Goal: Find specific page/section: Find specific page/section

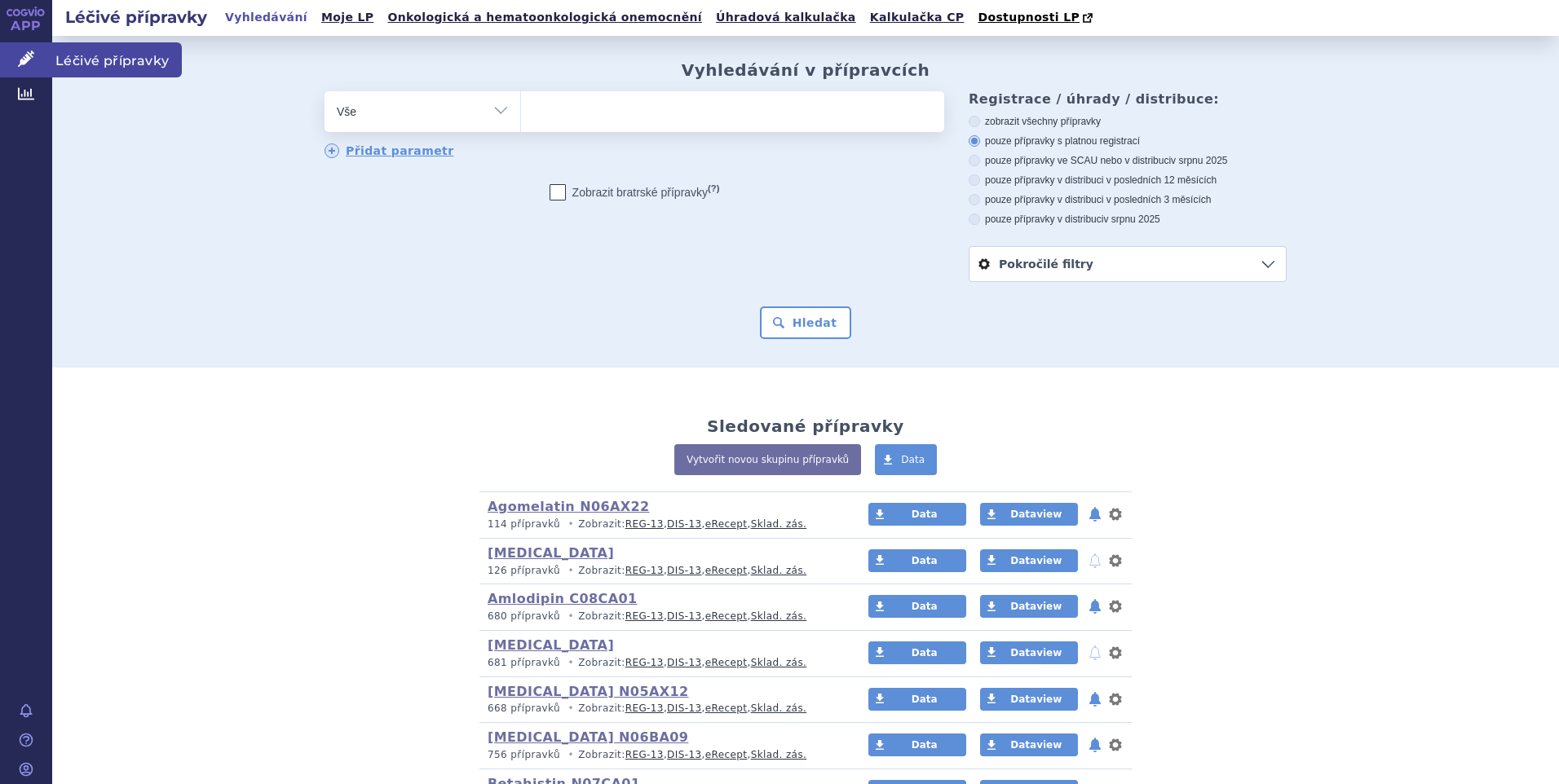
click at [81, 59] on span "Léčivé přípravky" at bounding box center [116, 59] width 130 height 34
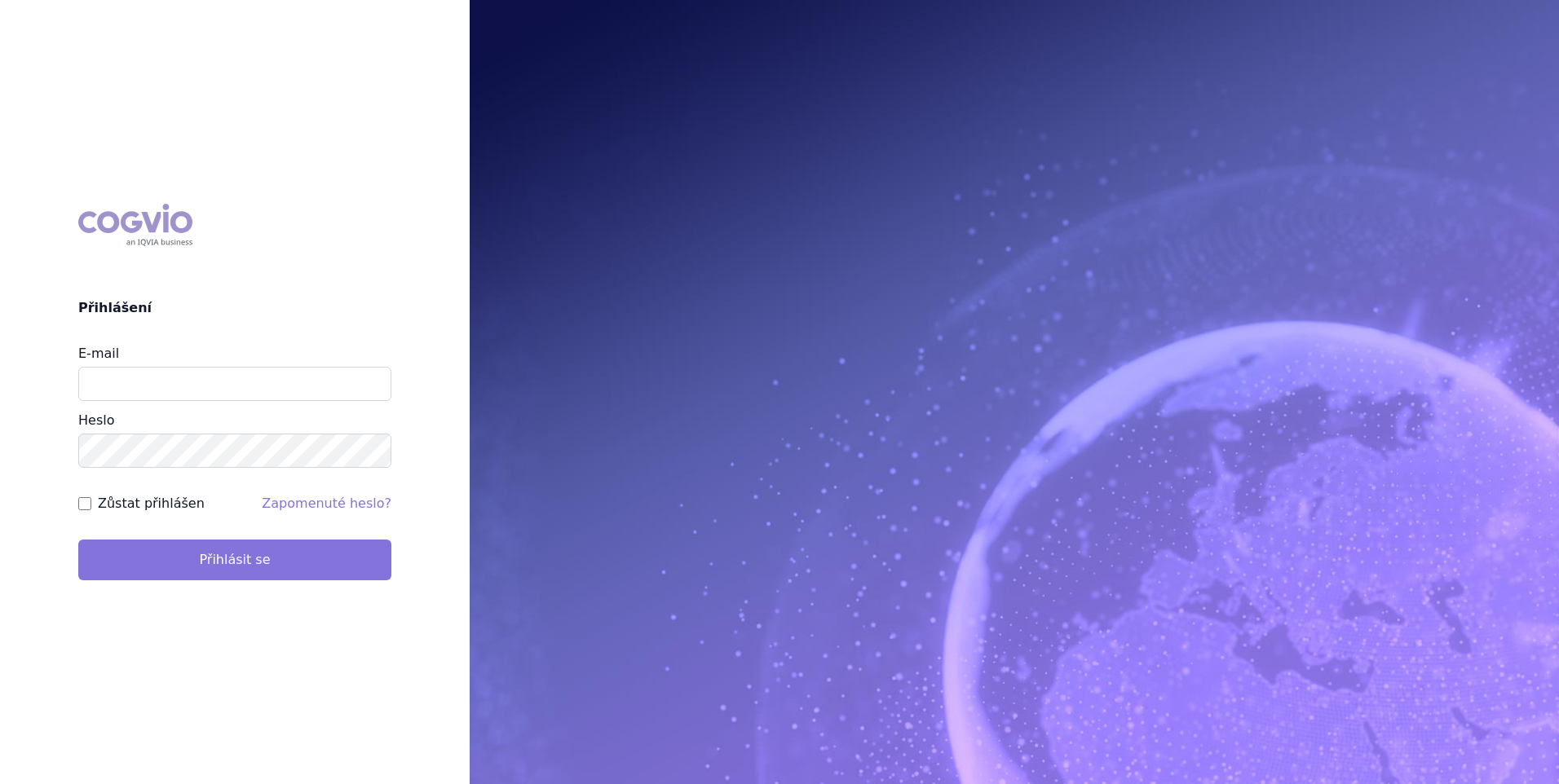
type input "stanislav_klusak@accord-healthcare.com"
click at [235, 550] on button "Přihlásit se" at bounding box center [235, 560] width 313 height 41
click at [242, 553] on button "Přihlásit se" at bounding box center [235, 560] width 313 height 41
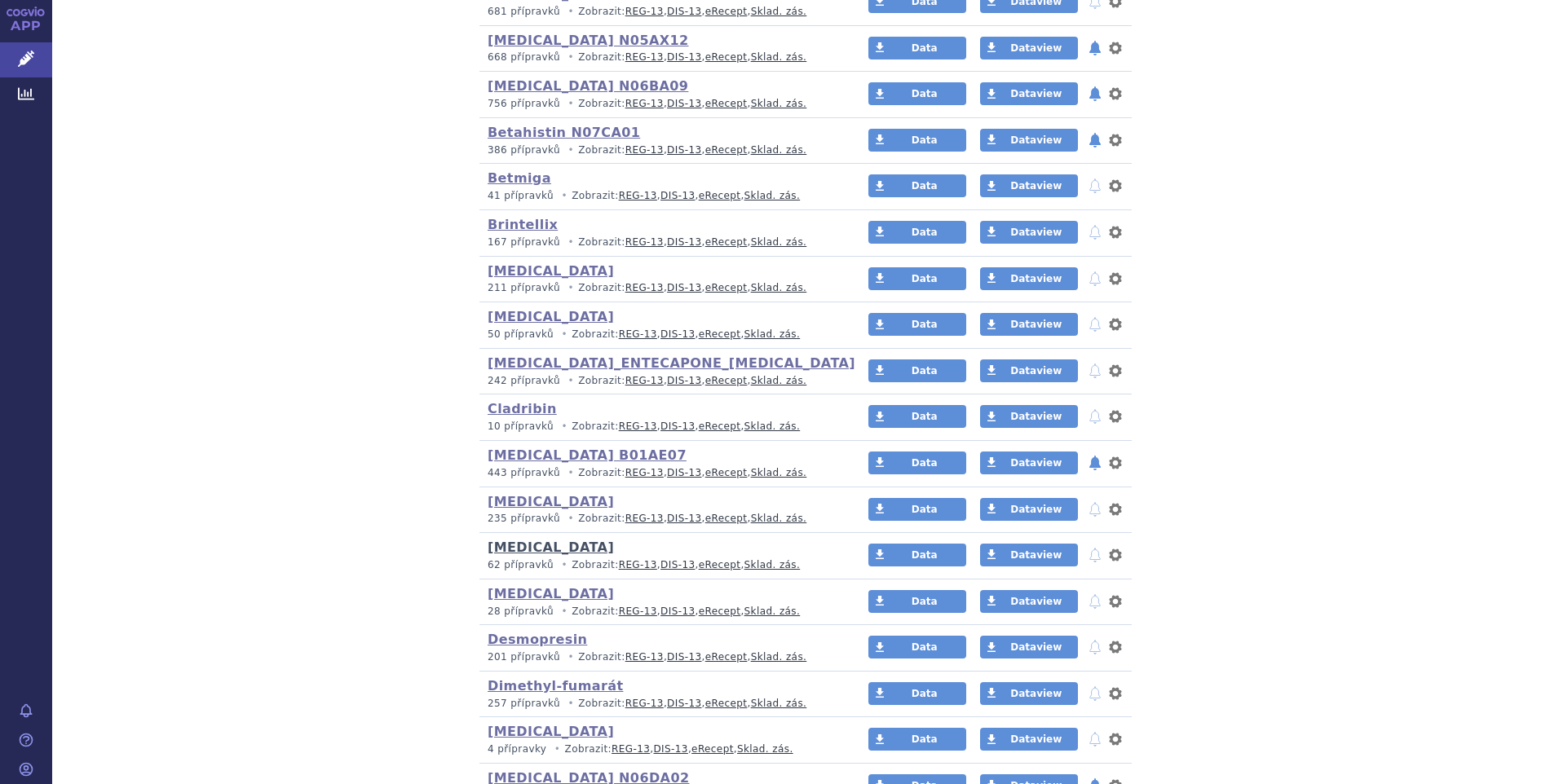
scroll to position [652, 0]
click at [667, 472] on link "DIS-13" at bounding box center [684, 472] width 34 height 12
